Goal: Information Seeking & Learning: Find specific fact

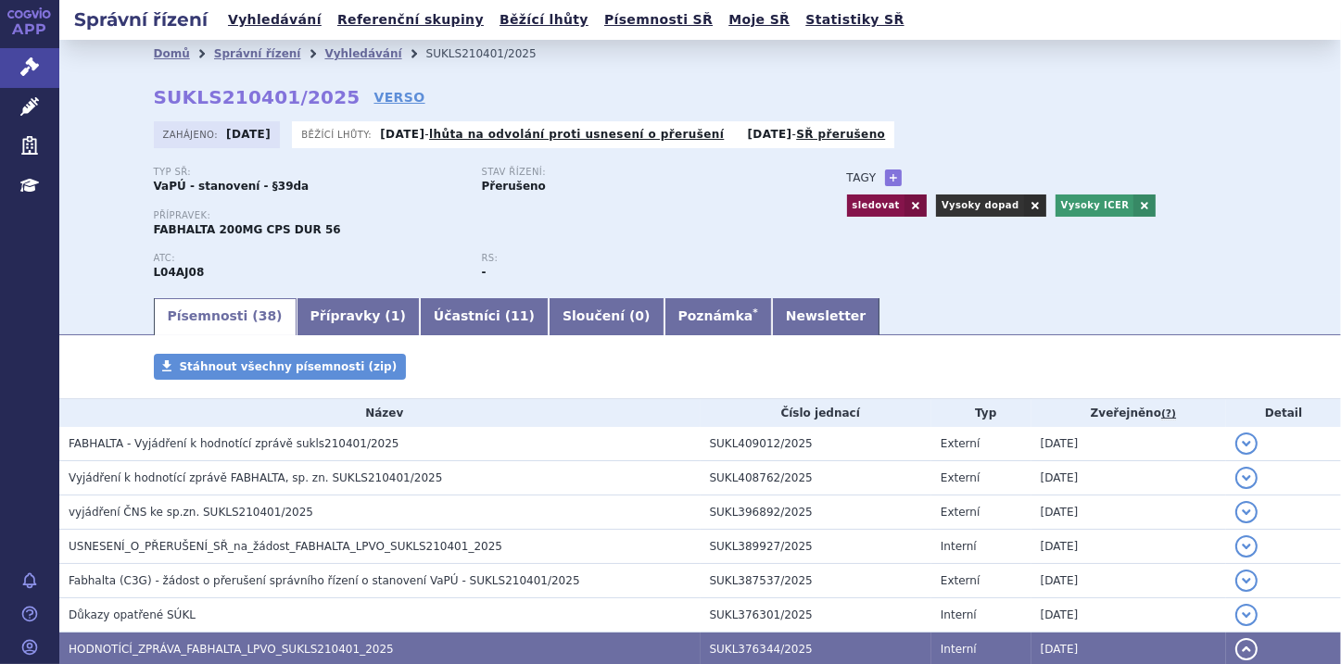
scroll to position [148, 0]
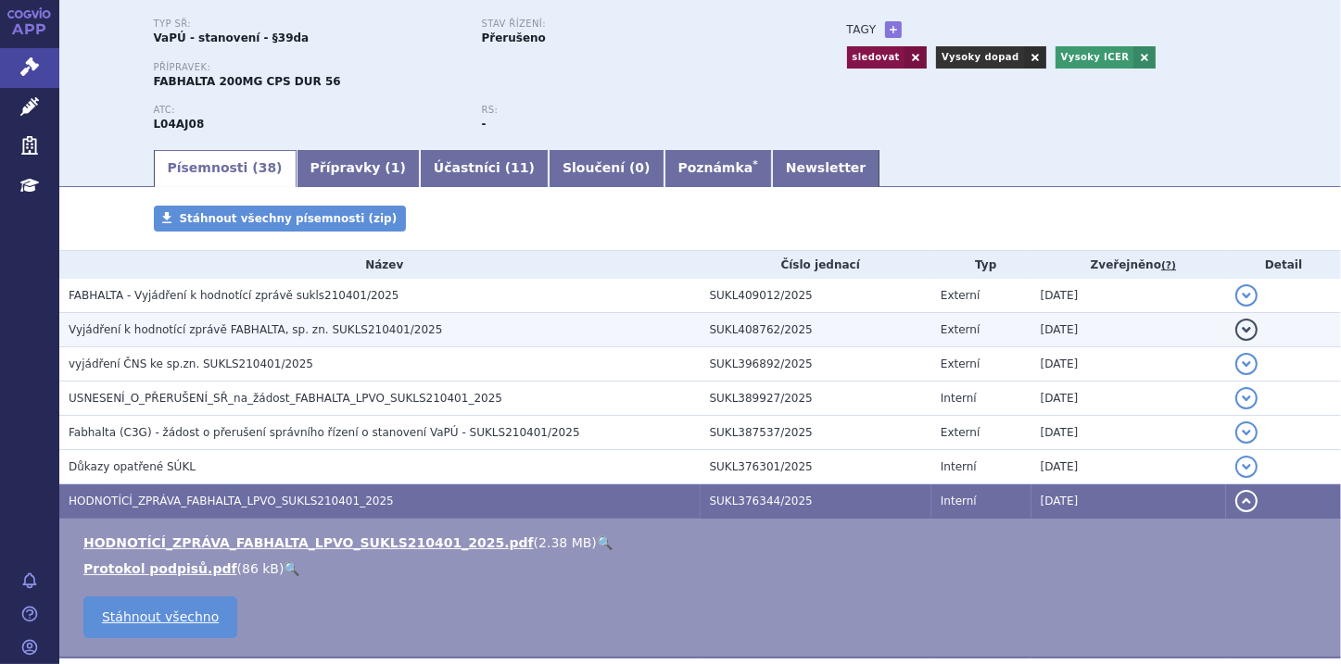
click at [333, 334] on span "Vyjádření k hodnotící zprávě FABHALTA, sp. zn. SUKLS210401/2025" at bounding box center [255, 329] width 373 height 13
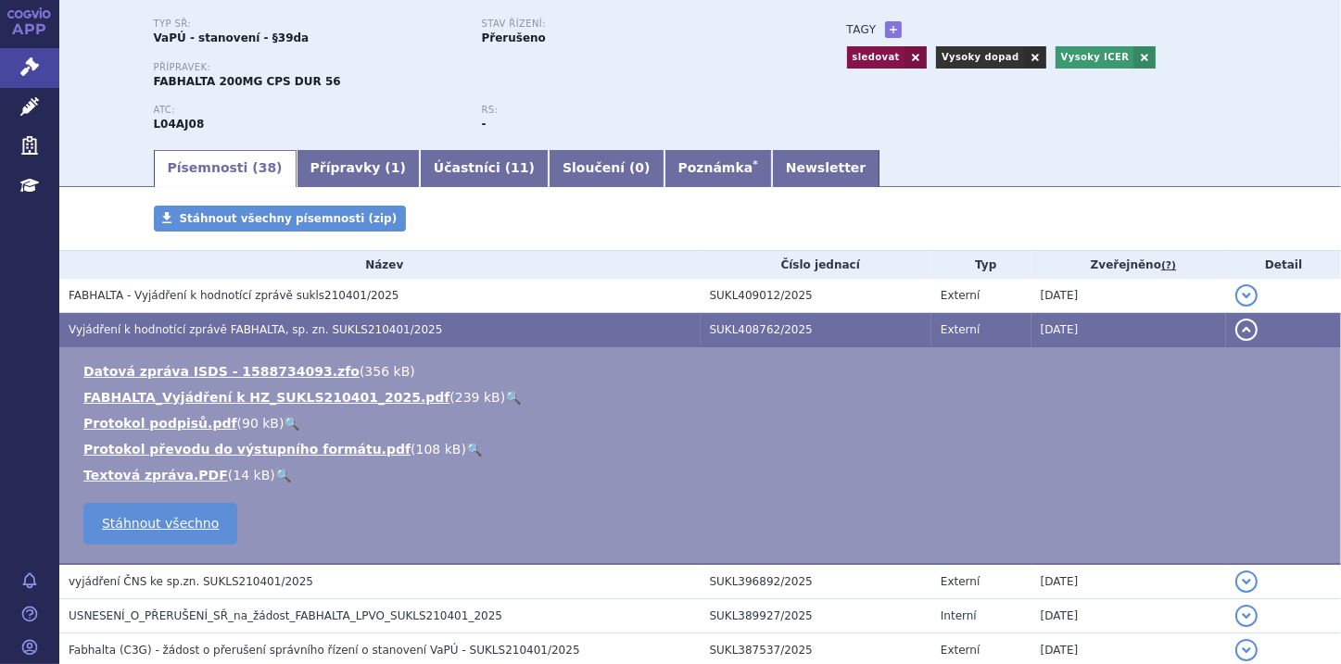
click at [1235, 333] on button "detail" at bounding box center [1246, 330] width 22 height 22
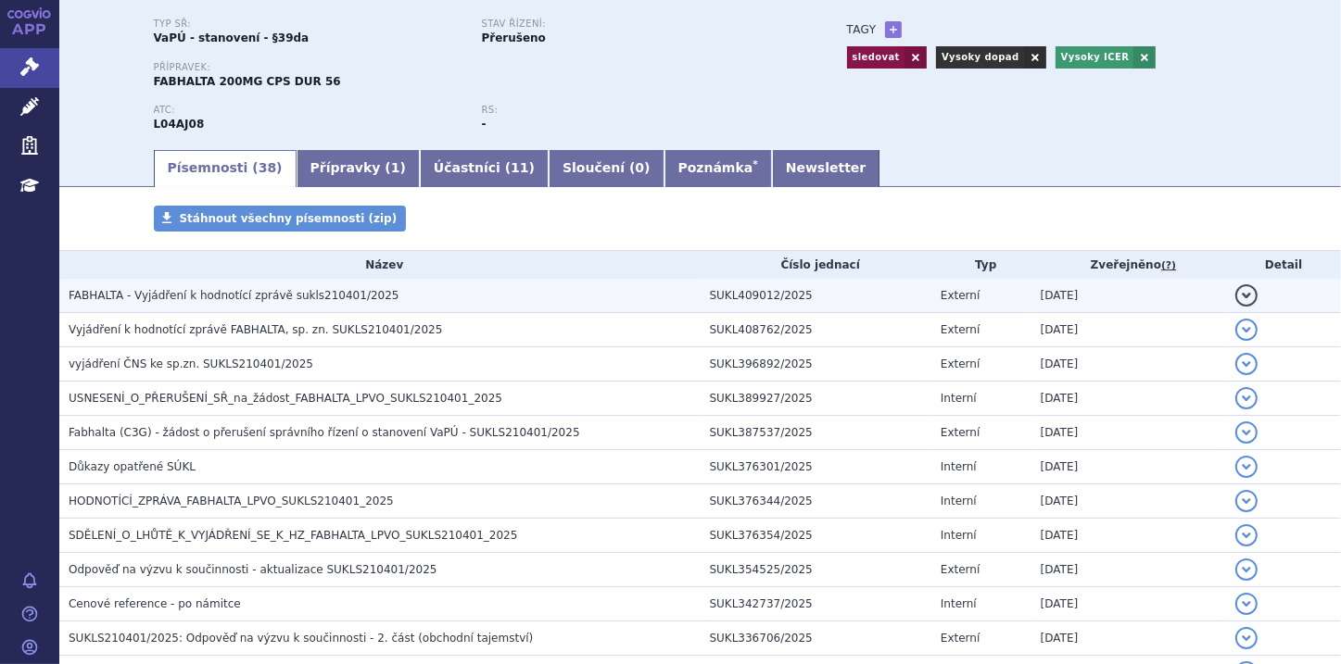
click at [1237, 301] on button "detail" at bounding box center [1246, 296] width 22 height 22
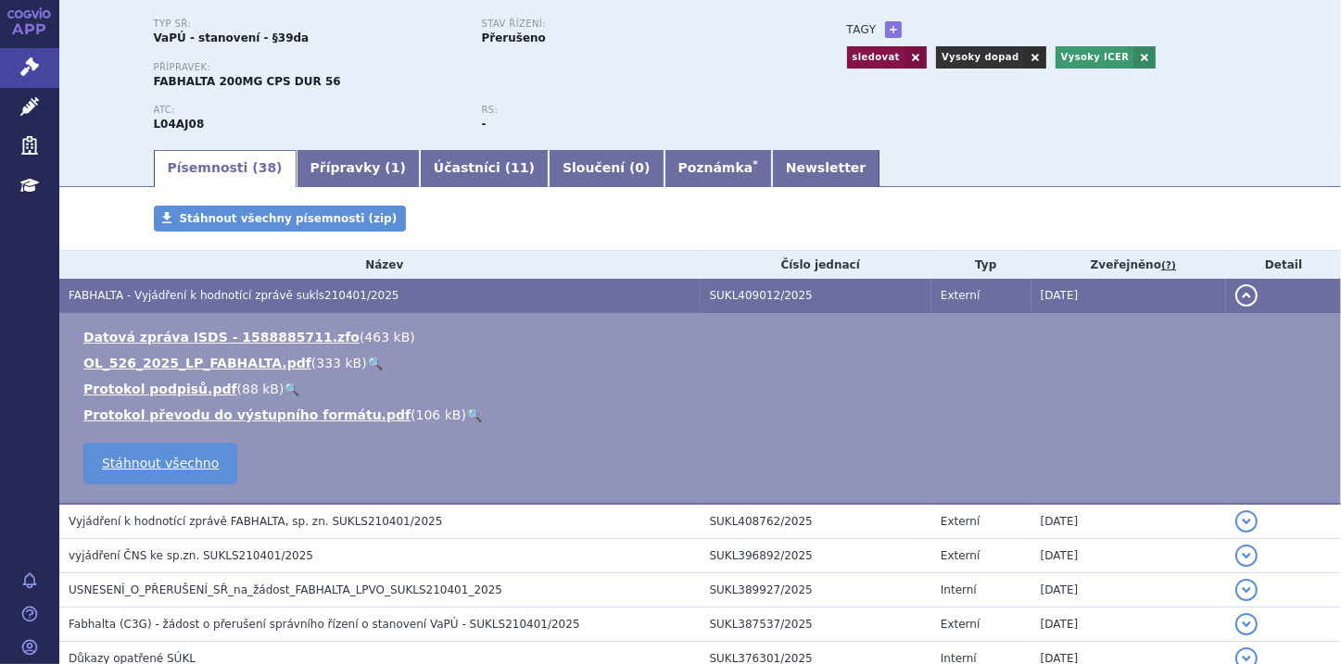
click at [367, 364] on link "🔍" at bounding box center [375, 363] width 16 height 15
click at [1235, 297] on button "detail" at bounding box center [1246, 296] width 22 height 22
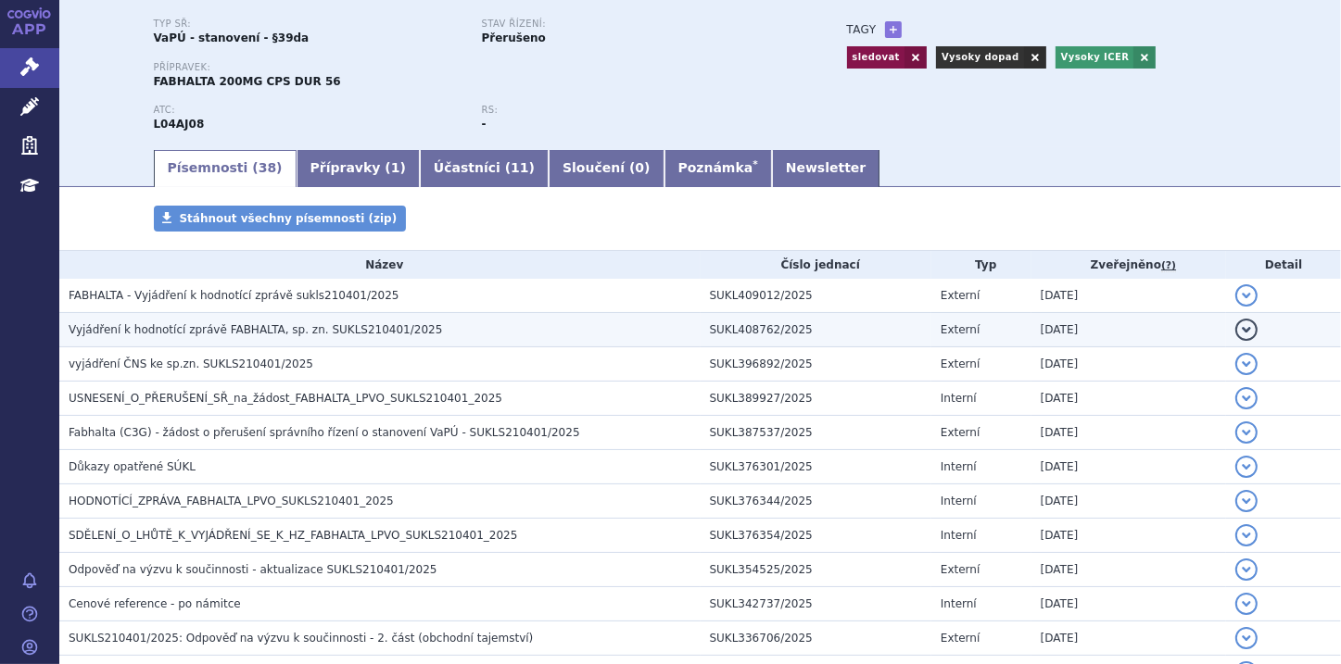
click at [1235, 334] on button "detail" at bounding box center [1246, 330] width 22 height 22
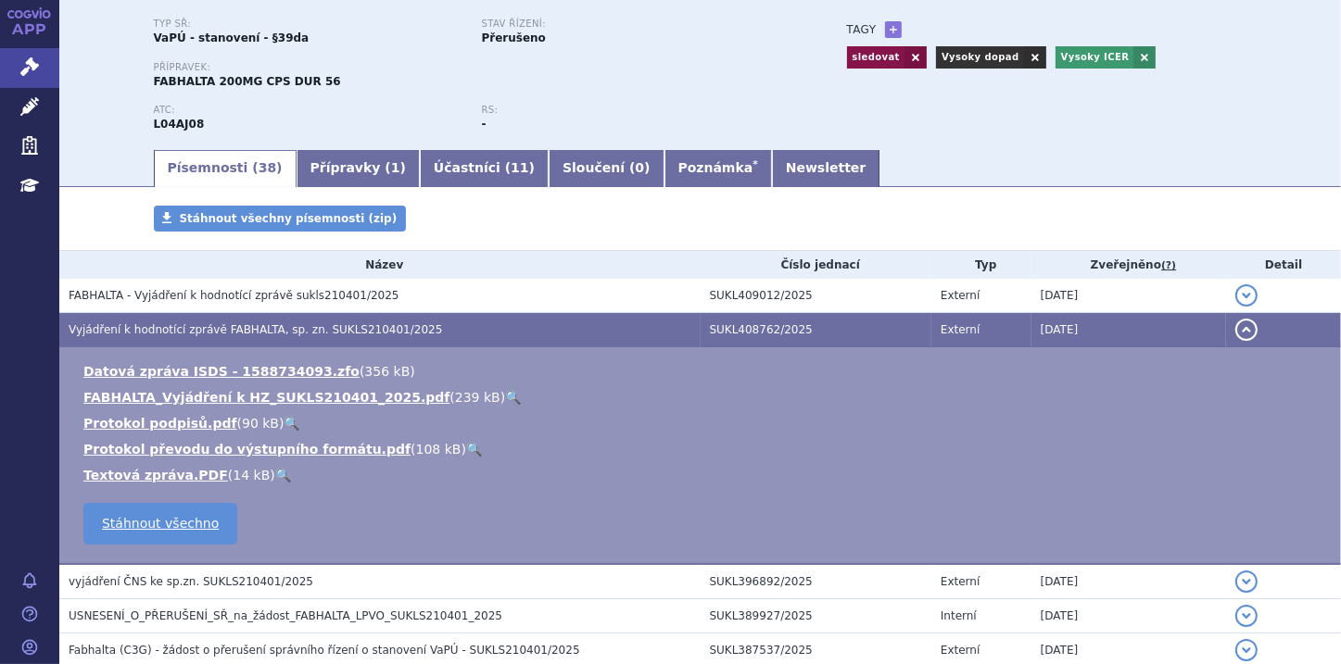
click at [505, 400] on link "🔍" at bounding box center [513, 397] width 16 height 15
click at [1235, 333] on button "detail" at bounding box center [1246, 330] width 22 height 22
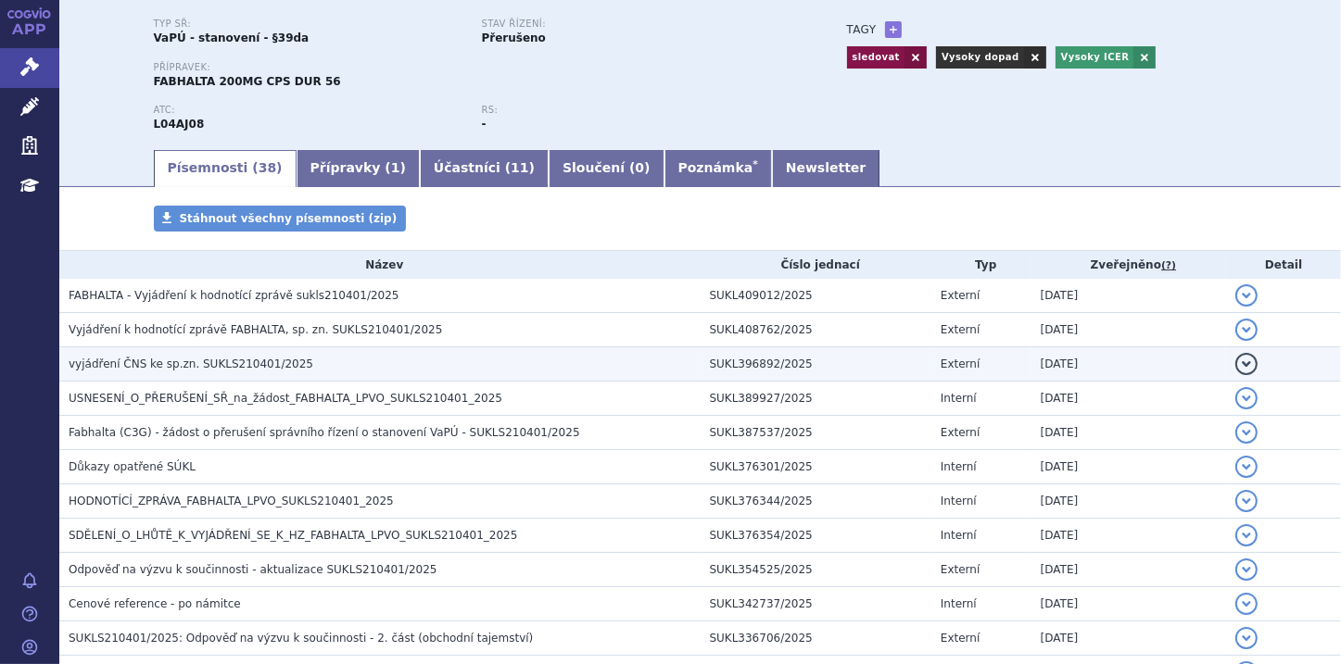
click at [303, 367] on h3 "vyjádření ČNS ke sp.zn. SUKLS210401/2025" at bounding box center [385, 364] width 632 height 19
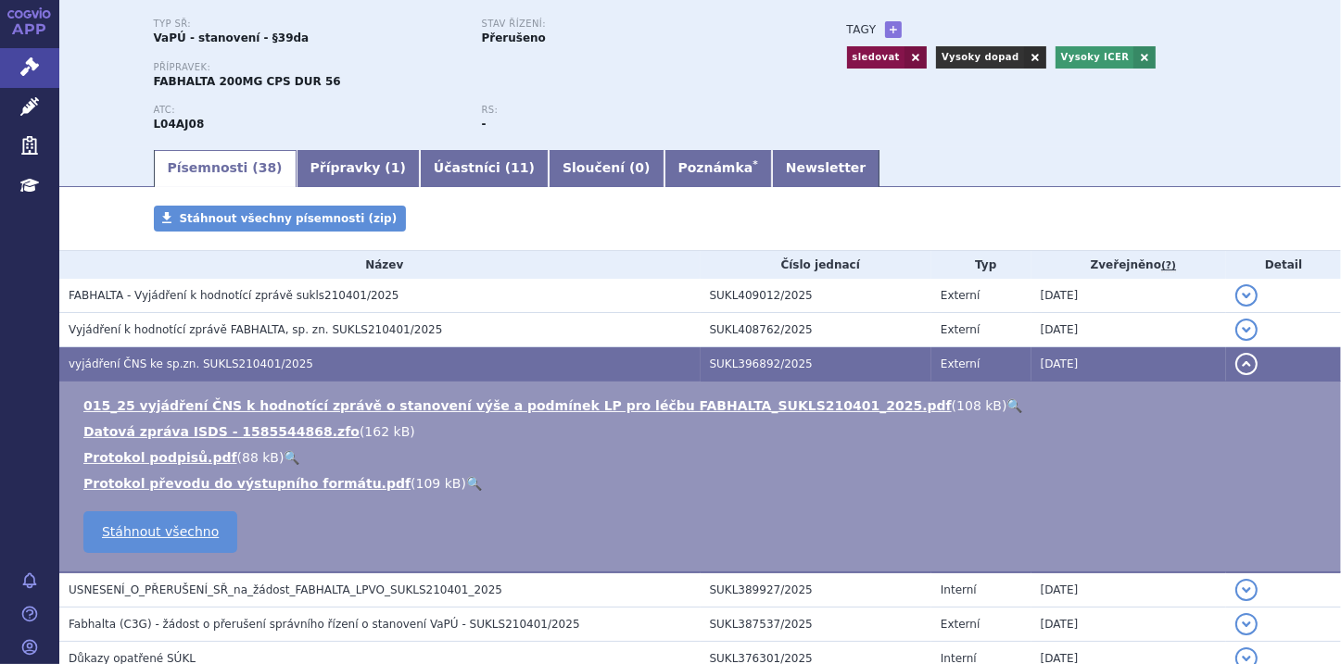
click at [1007, 405] on link "🔍" at bounding box center [1015, 406] width 16 height 15
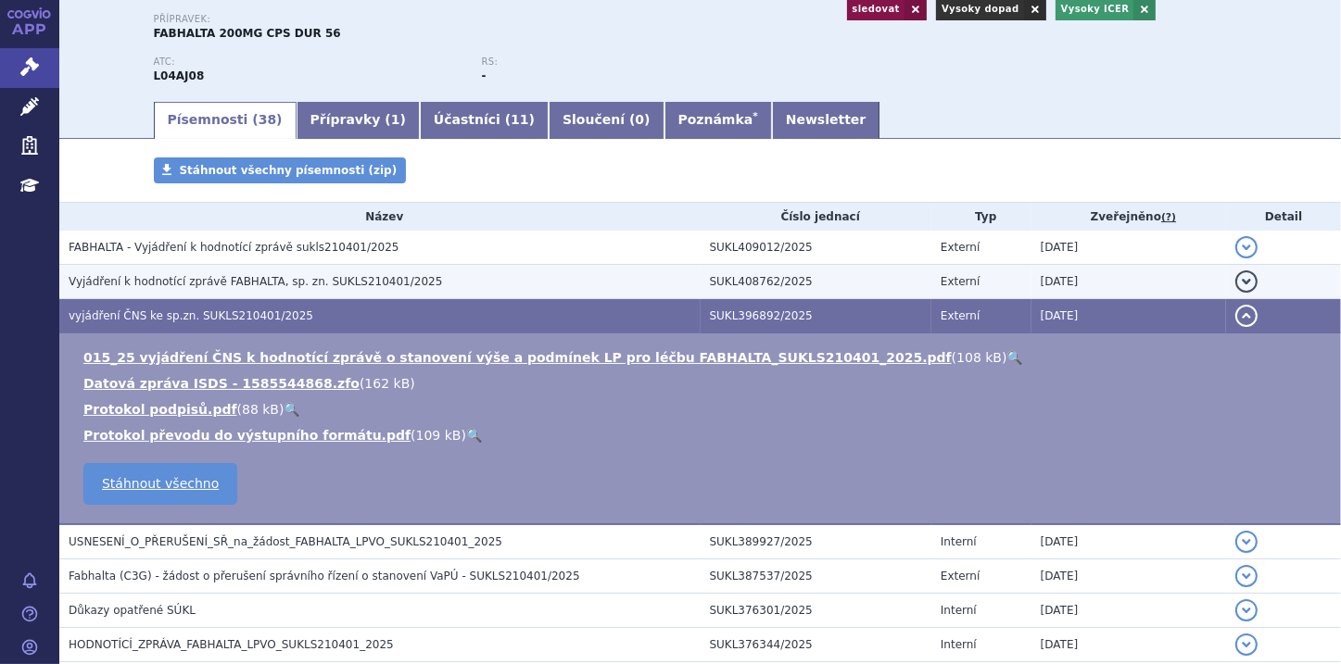
scroll to position [222, 0]
